Goal: Transaction & Acquisition: Purchase product/service

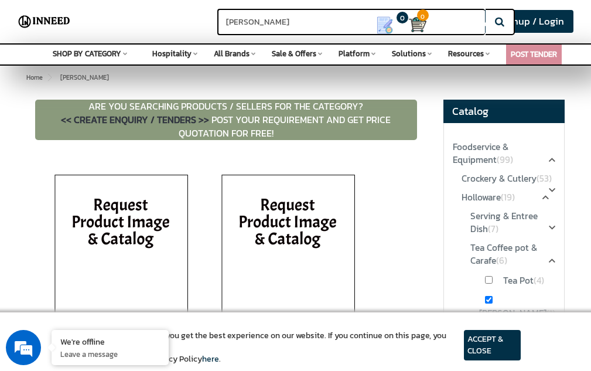
click at [105, 49] on span "SHOP BY CATEGORY" at bounding box center [87, 53] width 68 height 11
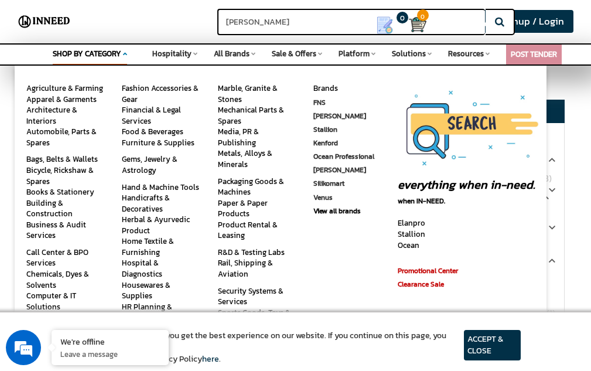
click at [235, 52] on span "All Brands" at bounding box center [232, 53] width 36 height 11
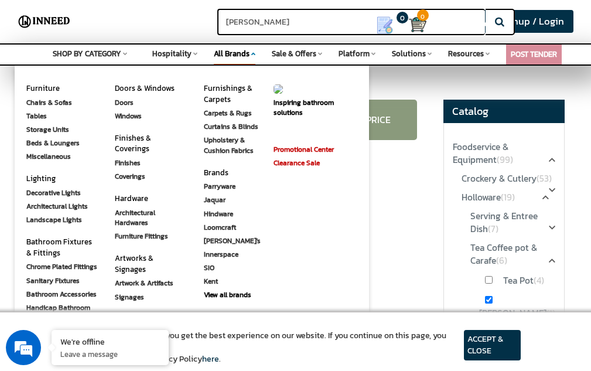
click at [500, 17] on button "Search" at bounding box center [499, 22] width 29 height 26
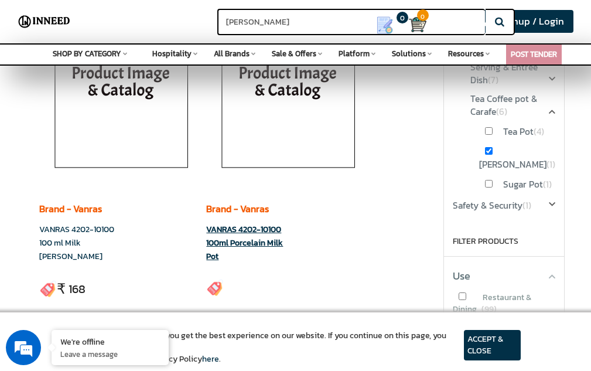
scroll to position [176, 0]
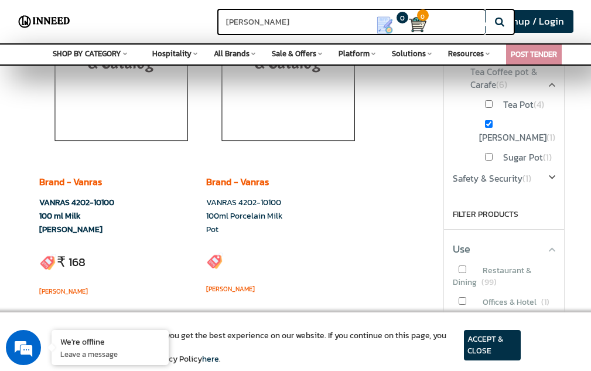
click at [92, 207] on link "VANRAS 4202-10100 100 ml Milk Creamer" at bounding box center [76, 215] width 75 height 39
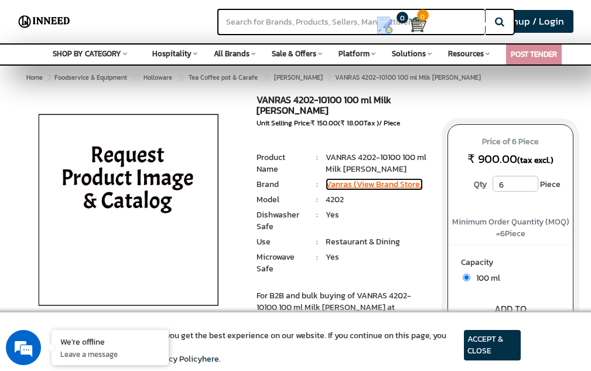
click at [386, 178] on link "Vanras (View Brand Store)" at bounding box center [373, 184] width 97 height 12
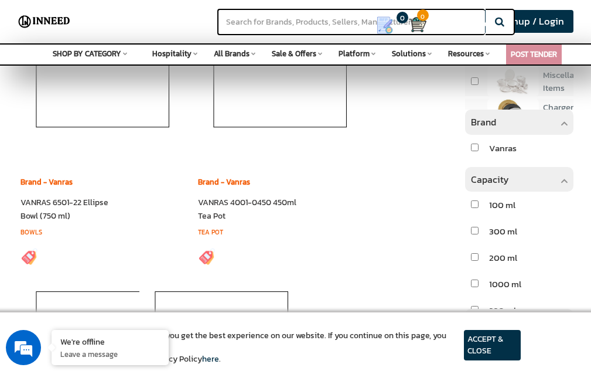
scroll to position [702, 0]
click at [204, 212] on link "VANRAS 4001-0450 450ml Tea Pot" at bounding box center [247, 210] width 98 height 26
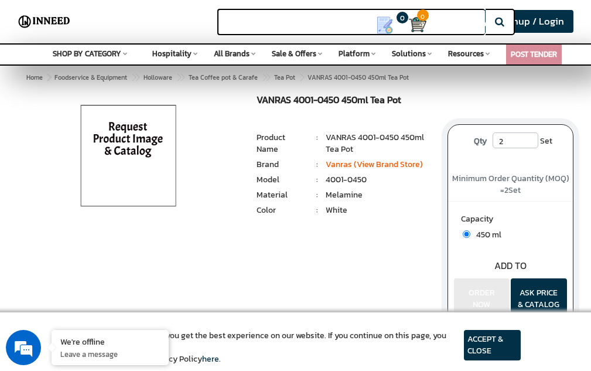
click at [298, 20] on input "text" at bounding box center [350, 22] width 267 height 26
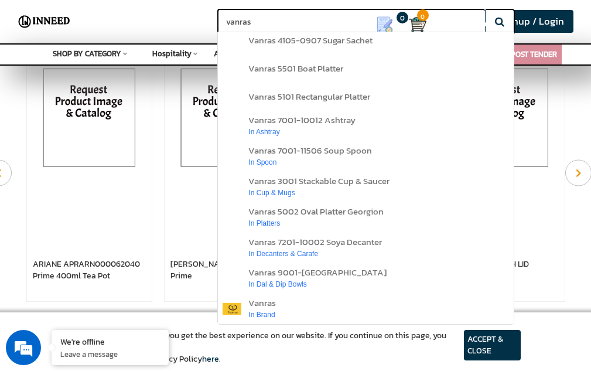
scroll to position [15, 0]
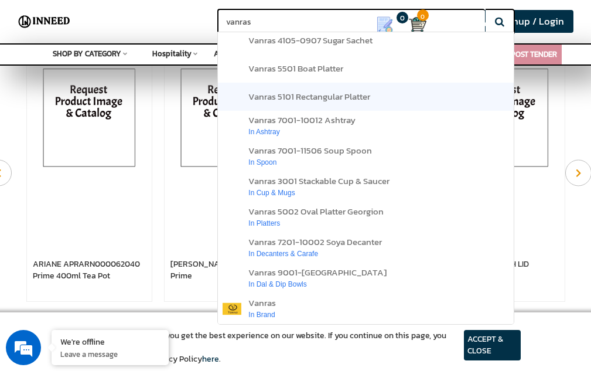
type input "vanras"
click at [348, 90] on span "vanras 5101 rectangular platter" at bounding box center [309, 96] width 122 height 13
click at [344, 90] on span "vanras 5101 rectangular platter" at bounding box center [309, 96] width 122 height 13
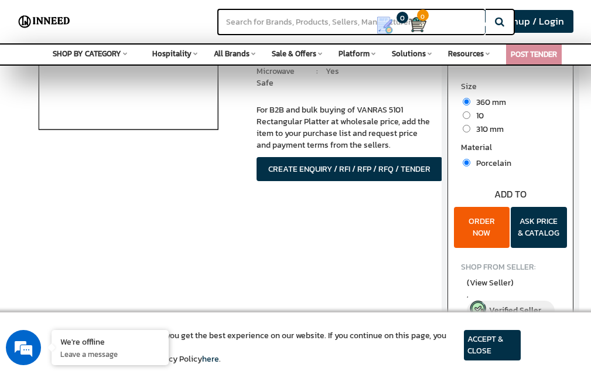
scroll to position [117, 0]
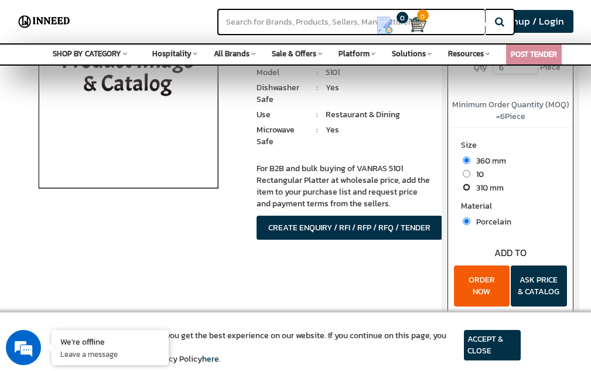
click at [465, 187] on input "radio" at bounding box center [466, 187] width 8 height 8
radio input "true"
